Goal: Task Accomplishment & Management: Use online tool/utility

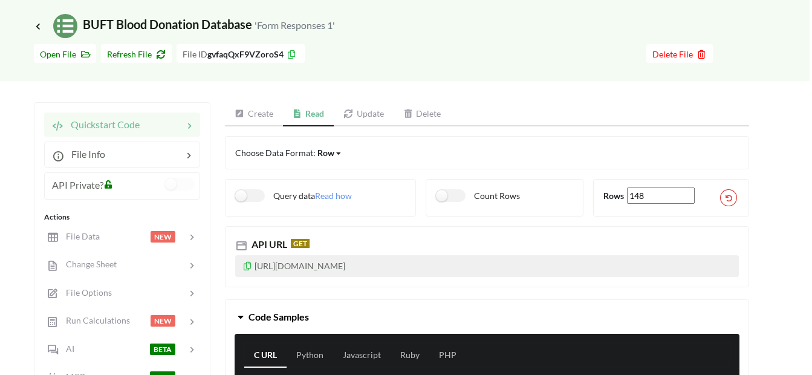
scroll to position [121, 2]
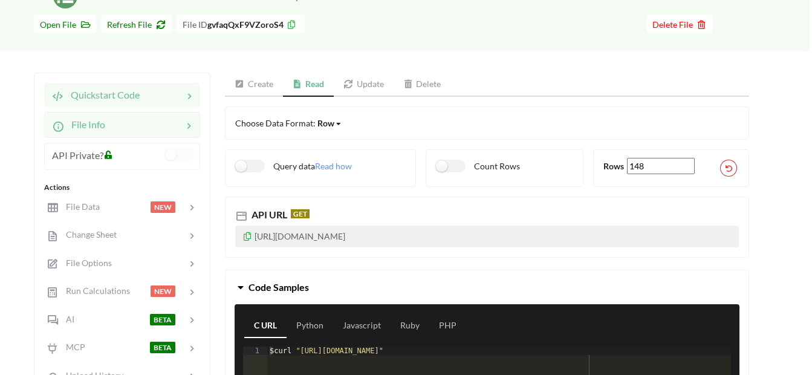
click at [130, 123] on div at bounding box center [143, 124] width 77 height 15
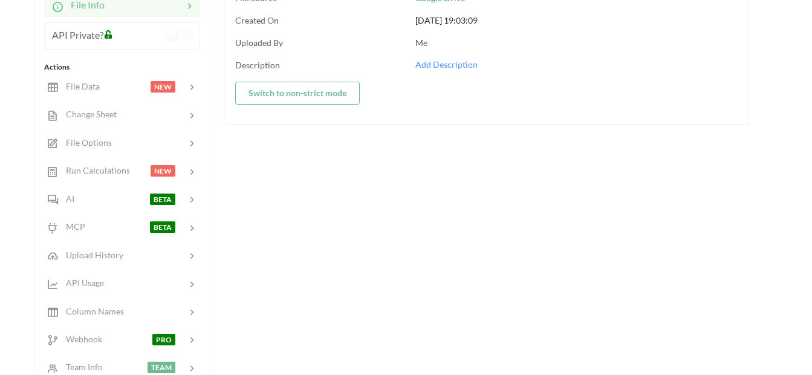
scroll to position [242, 2]
click at [110, 89] on div at bounding box center [124, 86] width 51 height 14
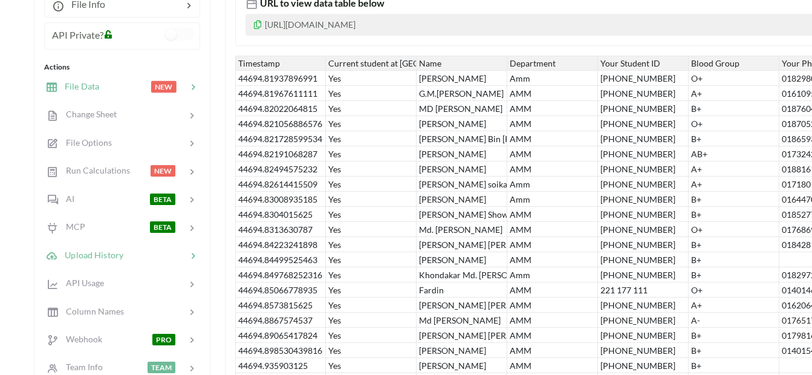
click at [125, 255] on div at bounding box center [154, 255] width 63 height 14
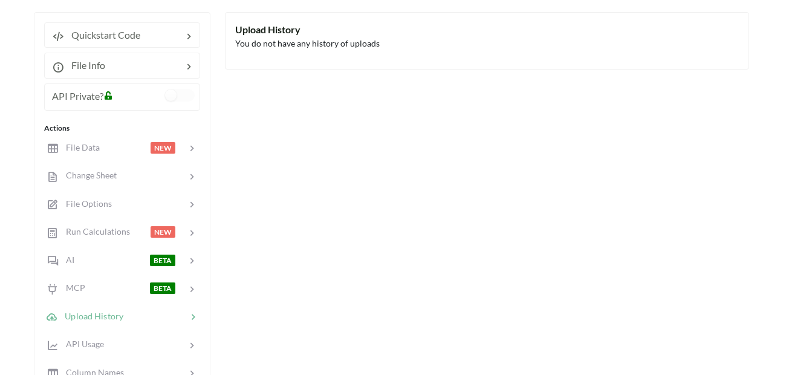
scroll to position [182, 2]
click at [120, 174] on div at bounding box center [152, 175] width 70 height 14
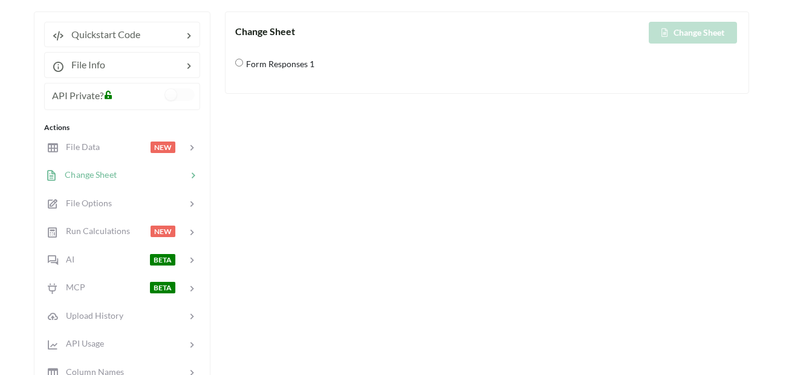
click at [120, 174] on div at bounding box center [152, 175] width 70 height 14
click at [109, 203] on span "File Options" at bounding box center [84, 203] width 54 height 10
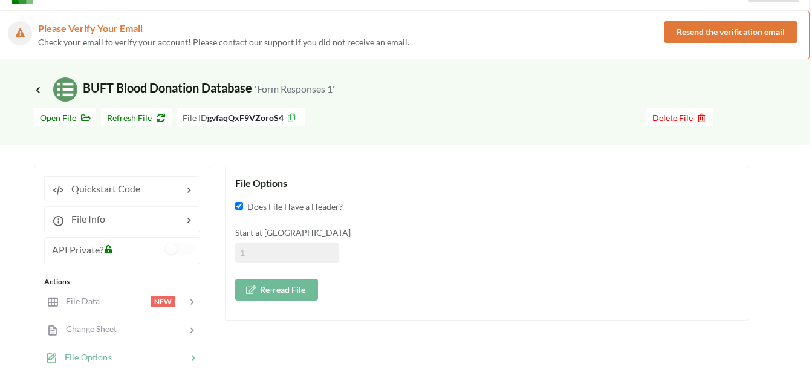
scroll to position [0, 2]
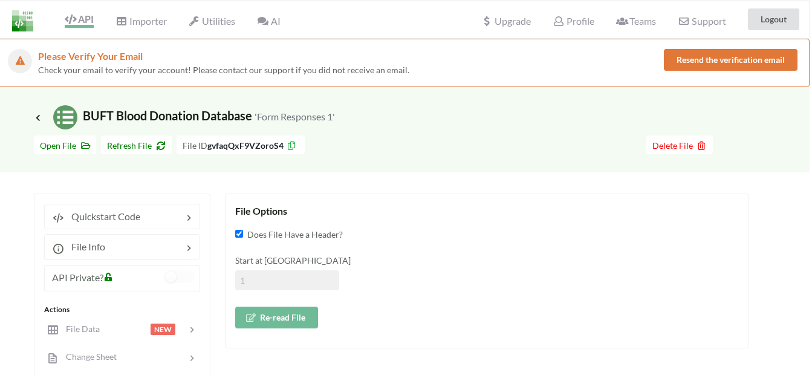
click at [79, 20] on span "API" at bounding box center [79, 20] width 29 height 15
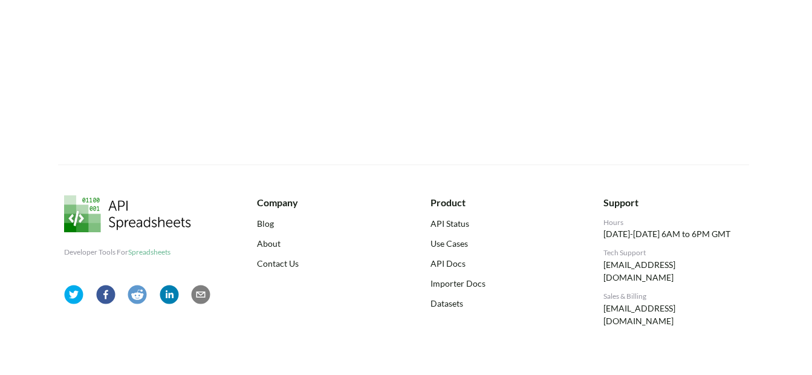
scroll to position [462, 2]
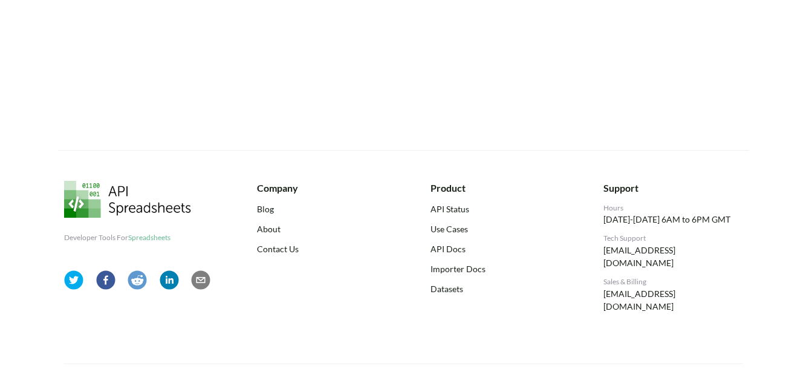
click at [710, 374] on link "Privacy Policy" at bounding box center [716, 380] width 54 height 10
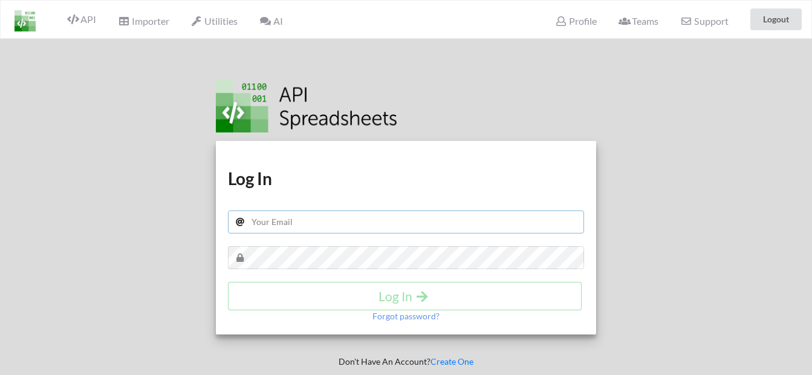
click at [426, 218] on input "text" at bounding box center [406, 221] width 356 height 23
type input "nisakib4@gmail.com"
click at [335, 244] on div "Download hidden Download hidden Log In nisakib4@gmail.com Log In Forgot passwor…" at bounding box center [406, 237] width 380 height 193
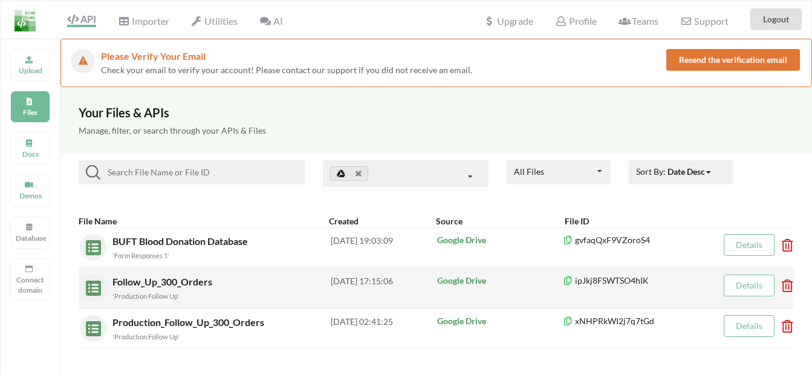
click at [254, 283] on div "Follow_Up_300_Orders 'Production Follow Up'" at bounding box center [221, 287] width 218 height 27
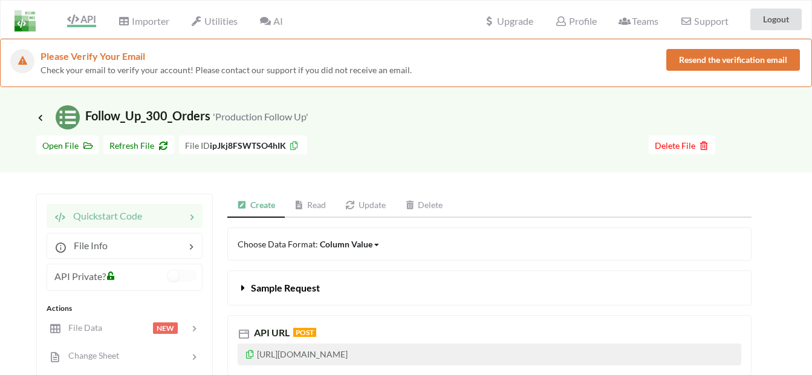
click at [313, 210] on link "Read" at bounding box center [310, 205] width 51 height 24
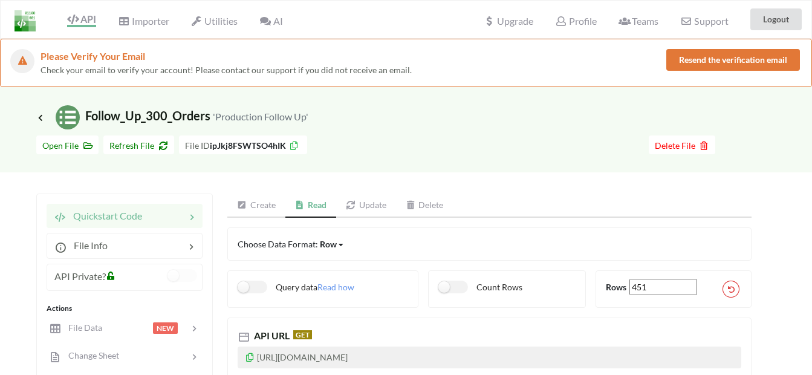
scroll to position [60, 0]
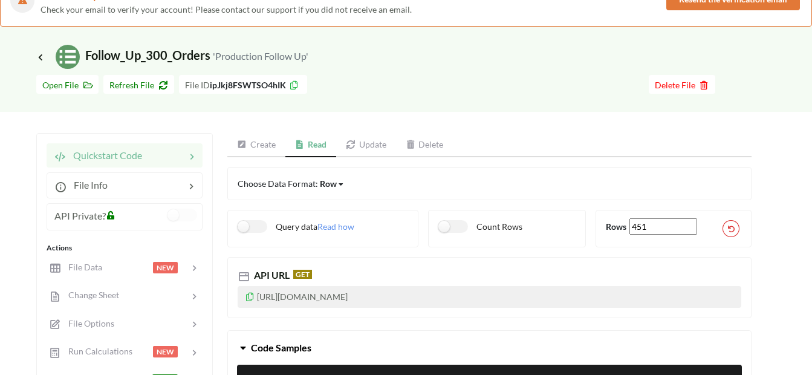
click at [251, 297] on icon at bounding box center [250, 295] width 10 height 8
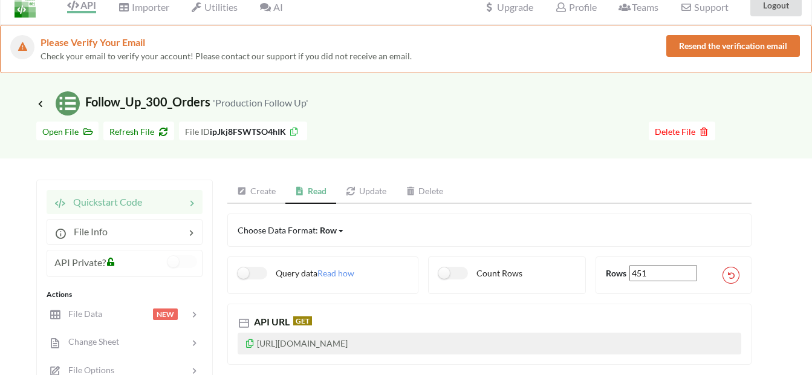
scroll to position [0, 0]
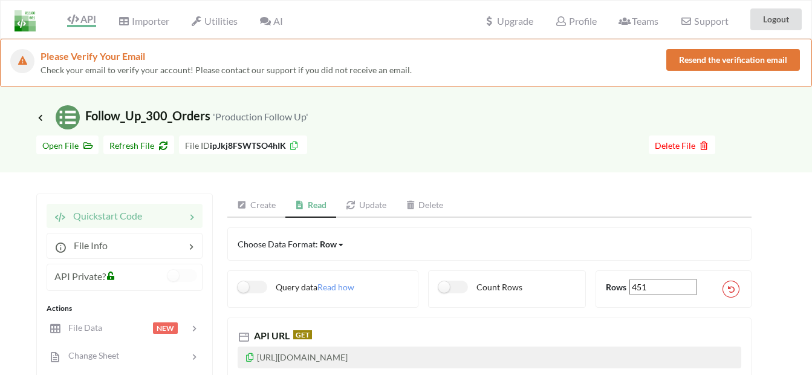
click at [253, 201] on link "Create" at bounding box center [256, 205] width 58 height 24
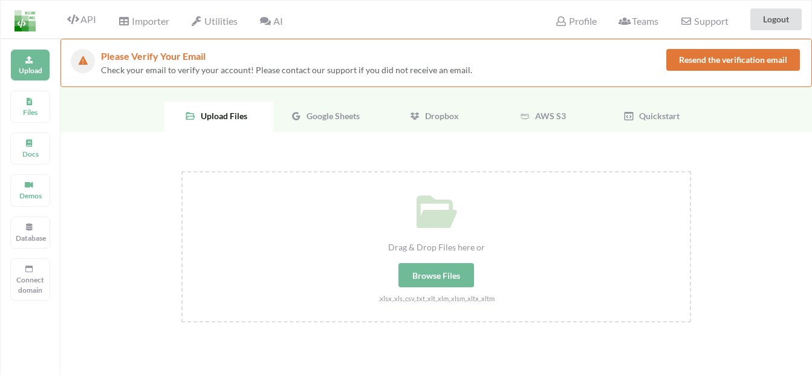
click at [328, 71] on span "Check your email to verify your account! Please contact our support if you did …" at bounding box center [286, 70] width 371 height 10
click at [326, 121] on div "Google Sheets" at bounding box center [327, 117] width 109 height 30
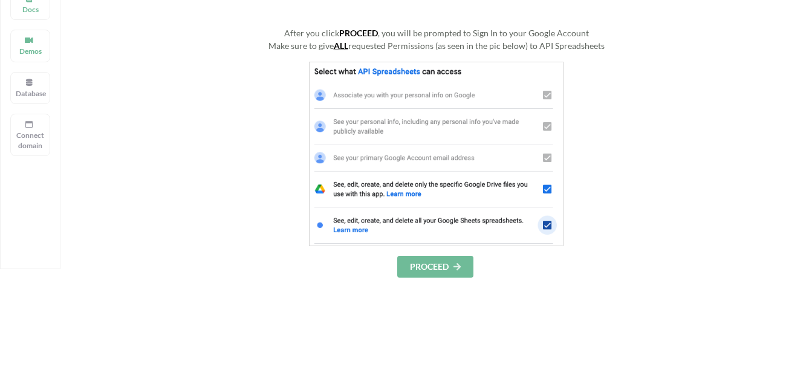
scroll to position [181, 0]
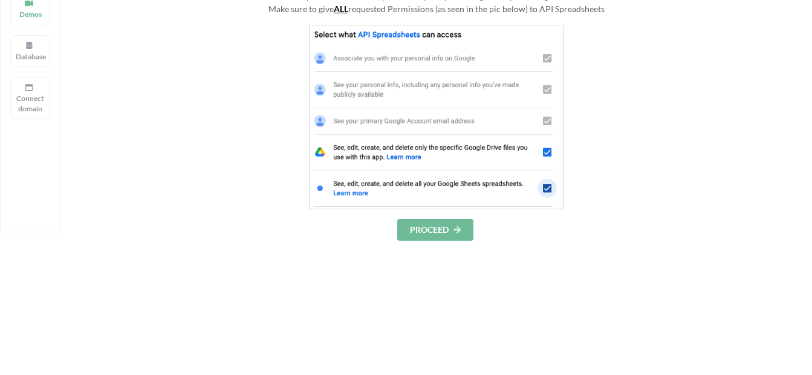
click at [459, 235] on button "PROCEED" at bounding box center [435, 230] width 76 height 22
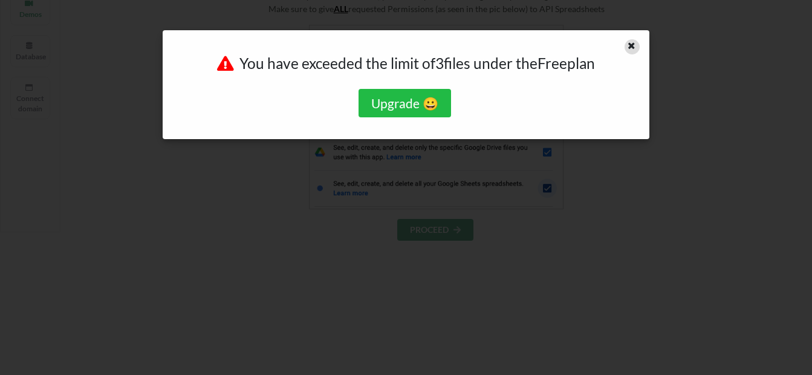
click at [634, 47] on icon at bounding box center [631, 44] width 10 height 8
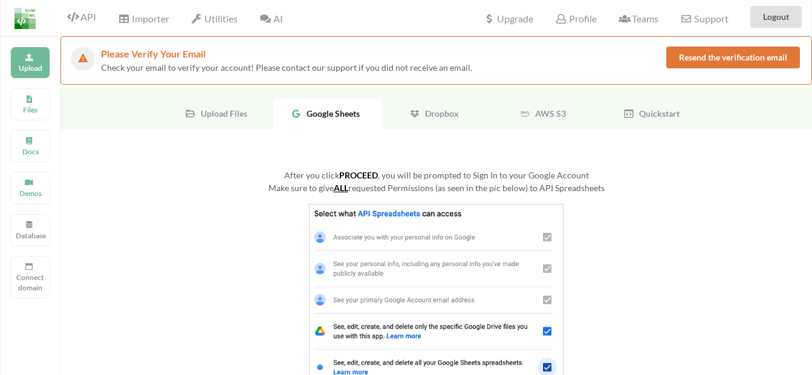
scroll to position [0, 0]
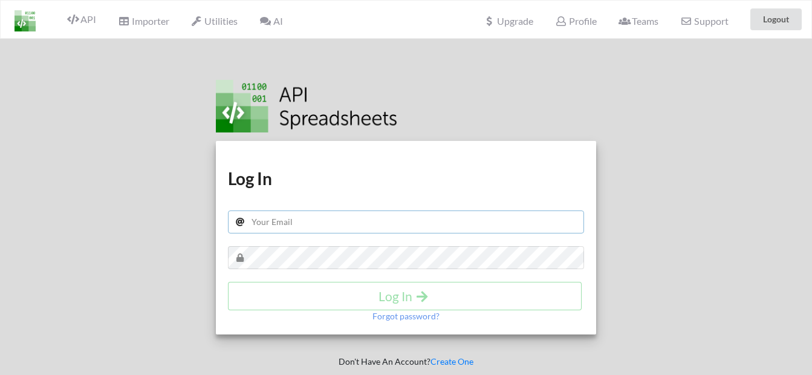
click at [352, 230] on input "text" at bounding box center [406, 221] width 356 height 23
type input "[EMAIL_ADDRESS][DOMAIN_NAME]"
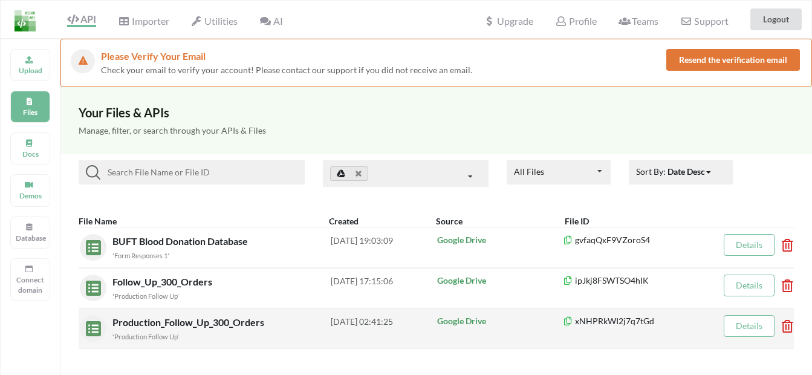
click at [785, 325] on icon at bounding box center [784, 322] width 4 height 5
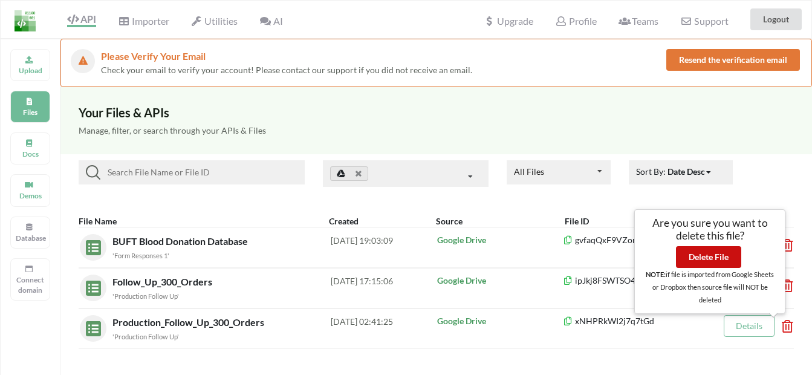
click at [737, 257] on button "Delete File" at bounding box center [708, 257] width 65 height 22
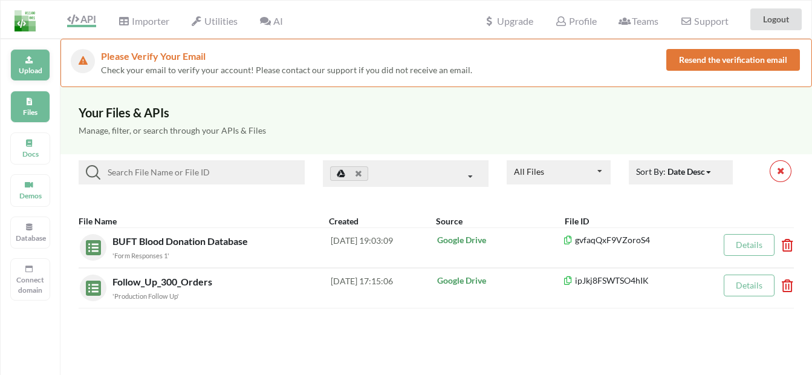
click at [34, 77] on div "Upload" at bounding box center [30, 65] width 40 height 32
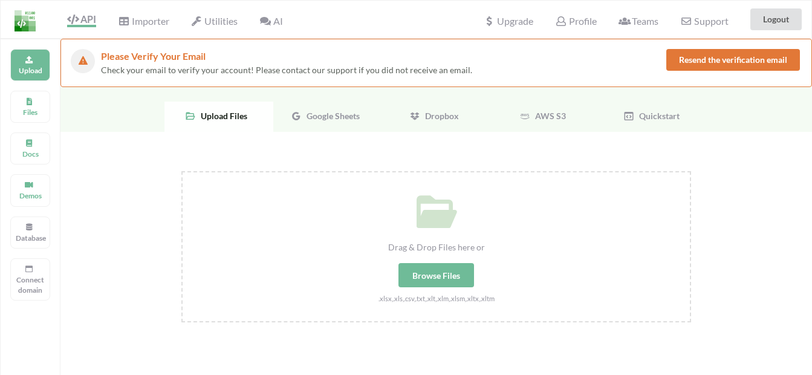
click at [315, 118] on span "Google Sheets" at bounding box center [331, 116] width 58 height 10
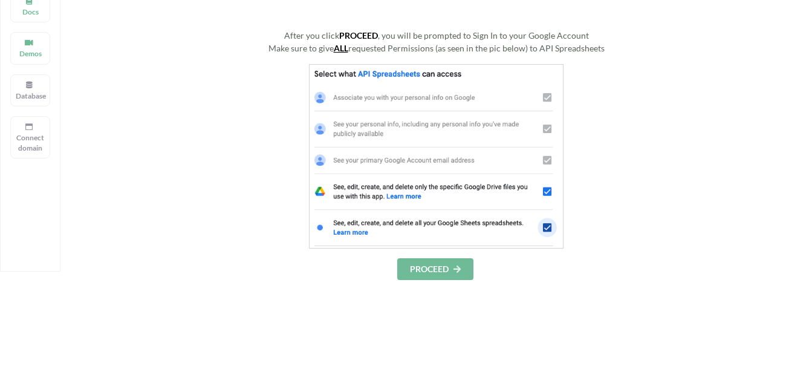
scroll to position [181, 0]
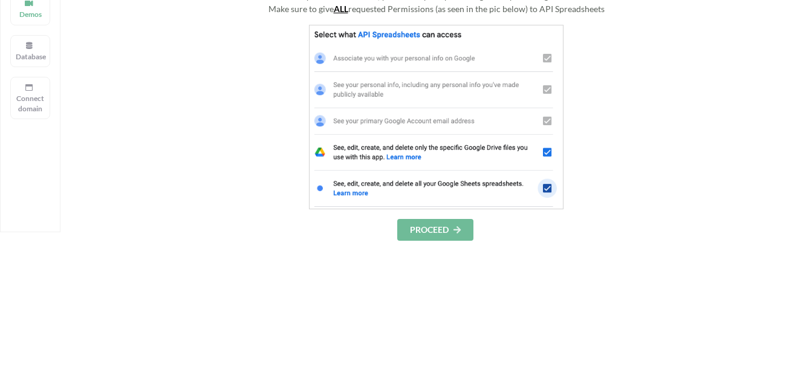
click at [452, 225] on button "PROCEED" at bounding box center [435, 230] width 76 height 22
click at [421, 228] on button "PROCEED" at bounding box center [435, 230] width 76 height 22
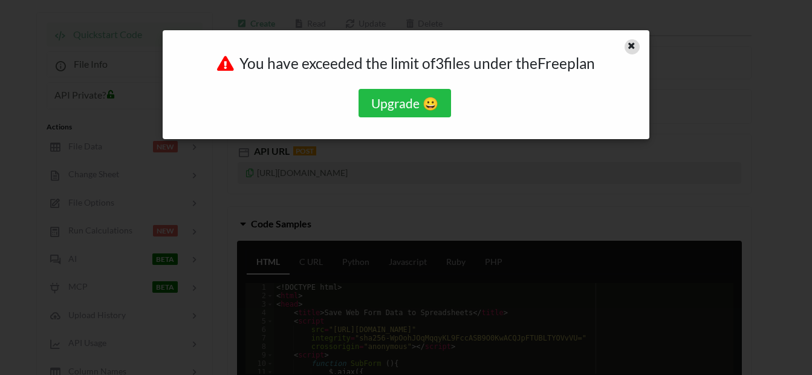
click at [629, 44] on icon at bounding box center [631, 44] width 10 height 8
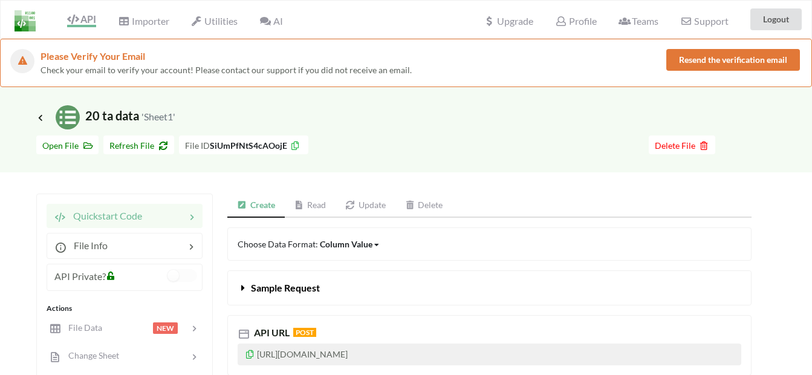
click at [30, 25] on img at bounding box center [25, 20] width 21 height 21
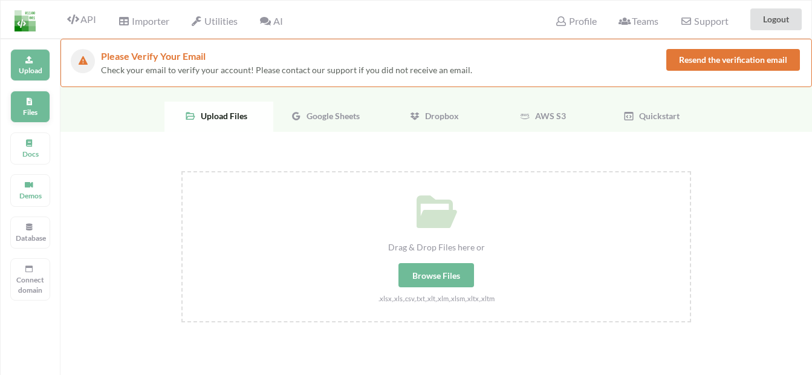
click at [40, 117] on p "Files" at bounding box center [30, 112] width 29 height 10
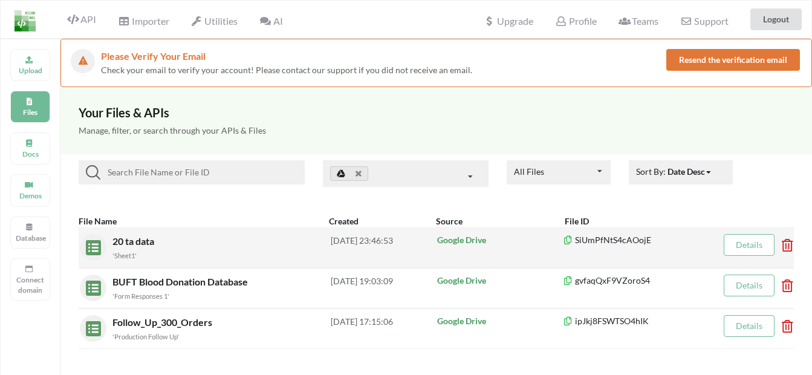
click at [296, 247] on div "20 ta data 'Sheet1'" at bounding box center [221, 247] width 218 height 27
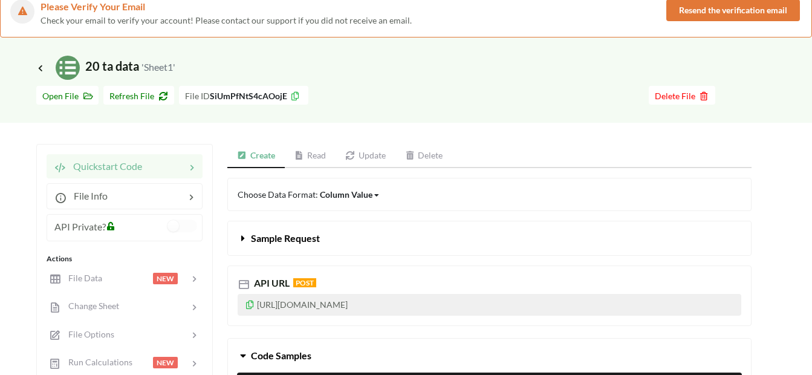
scroll to position [121, 0]
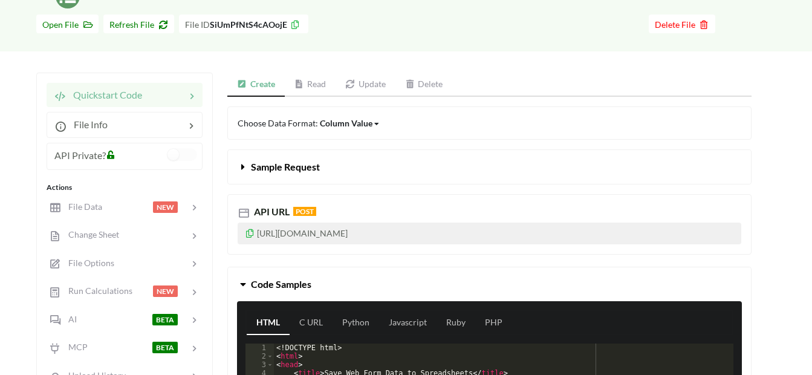
click at [250, 229] on icon at bounding box center [250, 231] width 10 height 8
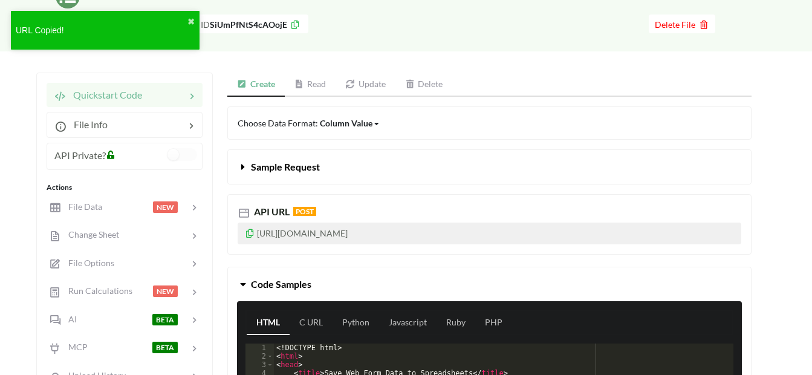
click at [250, 230] on icon at bounding box center [250, 231] width 10 height 8
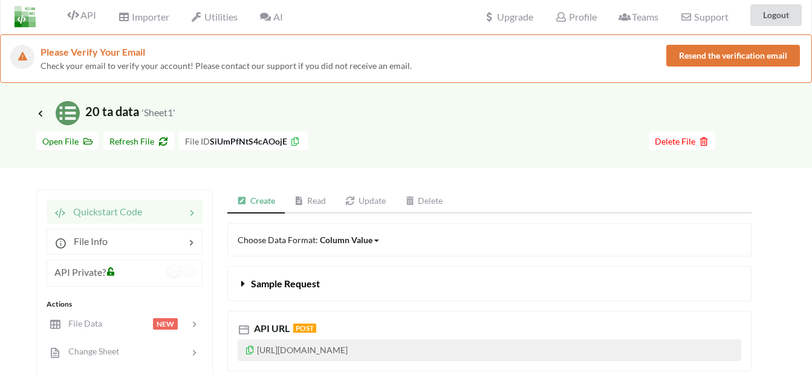
scroll to position [0, 0]
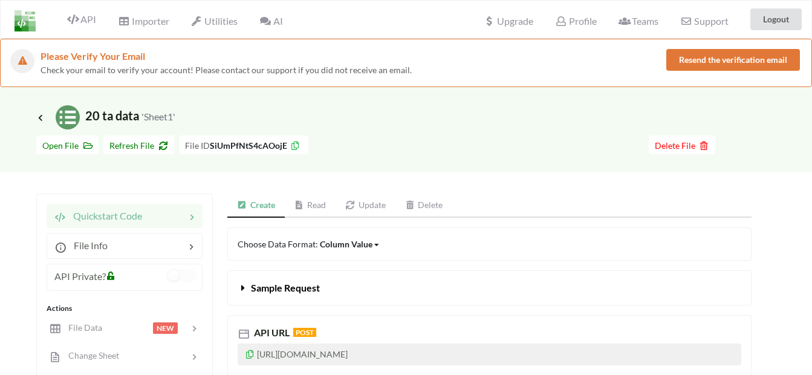
click at [79, 13] on div "API" at bounding box center [77, 19] width 54 height 23
click at [82, 24] on span "API" at bounding box center [81, 20] width 29 height 15
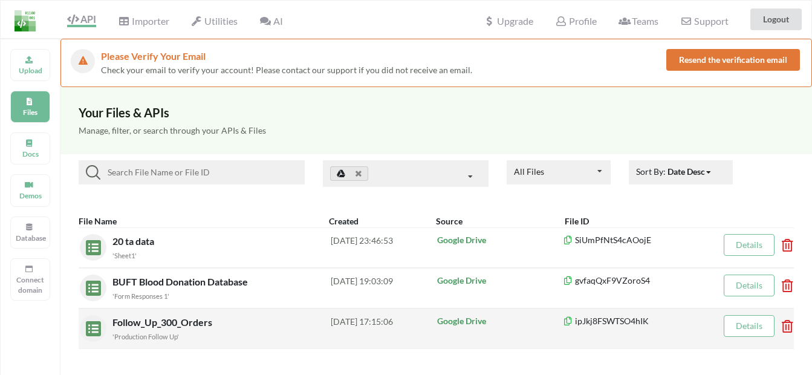
click at [285, 322] on div "Follow_Up_300_Orders 'Production Follow Up'" at bounding box center [221, 328] width 218 height 27
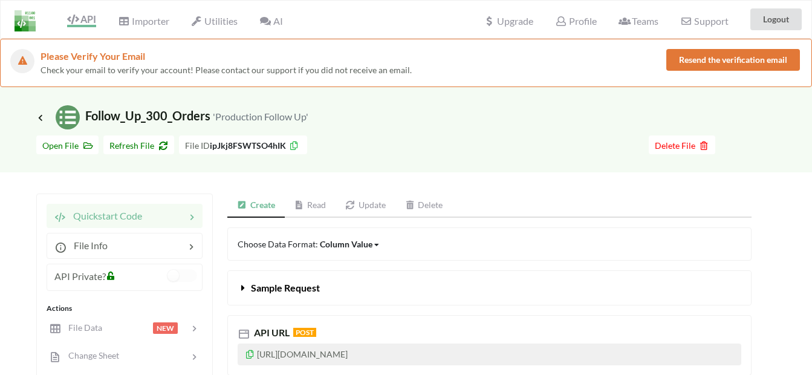
click at [315, 206] on link "Read" at bounding box center [310, 205] width 51 height 24
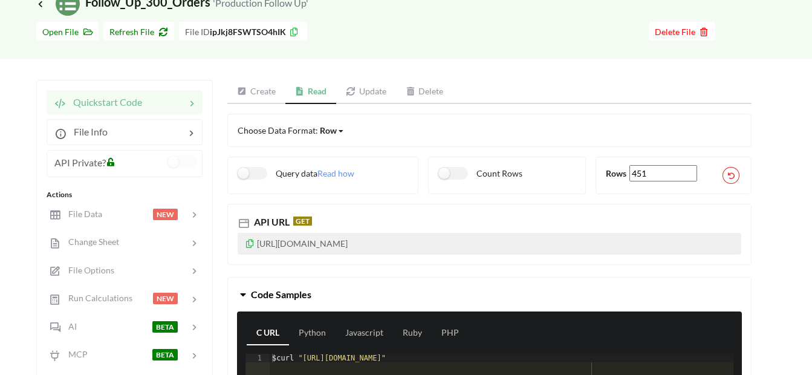
scroll to position [121, 0]
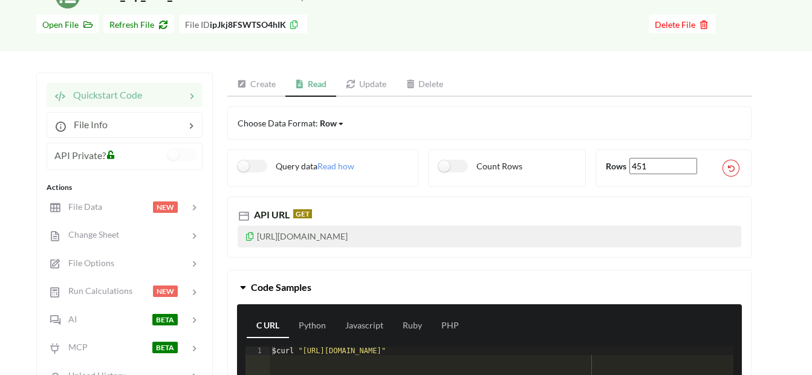
click at [251, 239] on icon at bounding box center [250, 234] width 10 height 8
